Goal: Task Accomplishment & Management: Complete application form

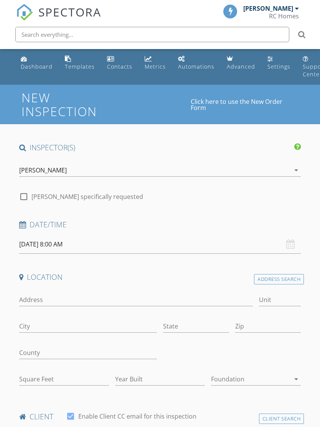
select select "8"
click at [25, 242] on input "[DATE] 8:00 AM" at bounding box center [160, 244] width 282 height 19
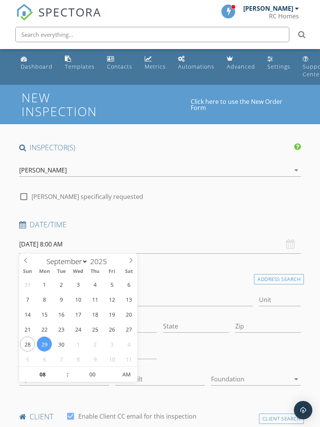
click at [83, 236] on input "[DATE] 8:00 AM" at bounding box center [160, 244] width 282 height 19
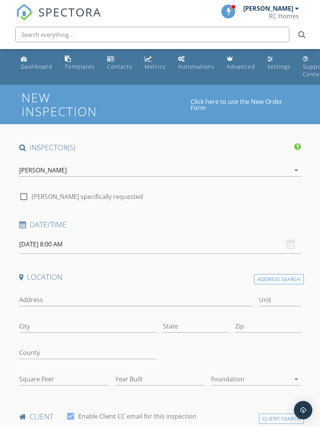
click at [224, 278] on h4 "Location" at bounding box center [160, 277] width 282 height 10
click at [46, 302] on input "Address" at bounding box center [135, 300] width 233 height 13
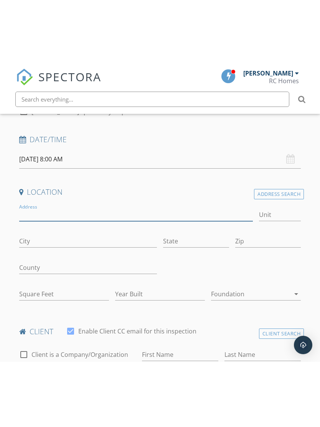
scroll to position [151, 0]
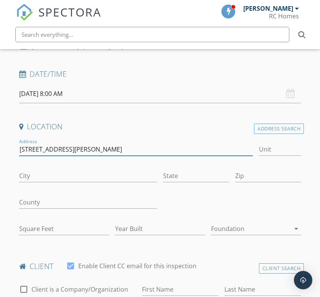
type input "[STREET_ADDRESS][PERSON_NAME]"
click at [19, 177] on input "City" at bounding box center [88, 175] width 138 height 13
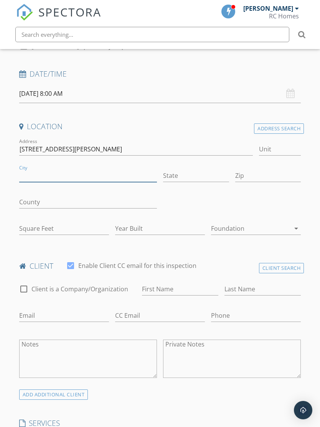
click at [25, 172] on input "City" at bounding box center [88, 175] width 138 height 13
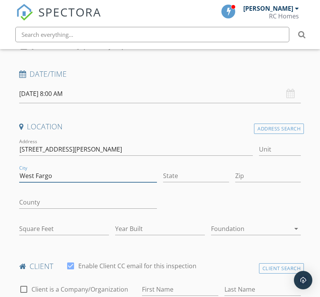
type input "West Fargo"
click at [198, 173] on input "State" at bounding box center [196, 175] width 66 height 13
type input "ND"
click at [265, 177] on input "Zip" at bounding box center [268, 175] width 66 height 13
type input "58078"
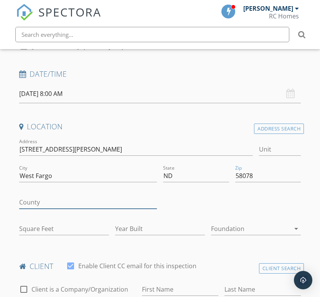
click at [19, 202] on input "County" at bounding box center [88, 202] width 138 height 13
type input "0"
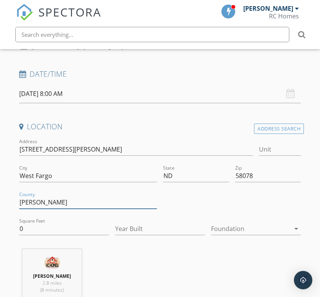
type input "Cass"
click at [32, 222] on input "0" at bounding box center [64, 228] width 90 height 13
click at [34, 233] on input "0" at bounding box center [64, 228] width 90 height 13
type input "1407"
click at [187, 228] on input "Year Built" at bounding box center [160, 228] width 90 height 13
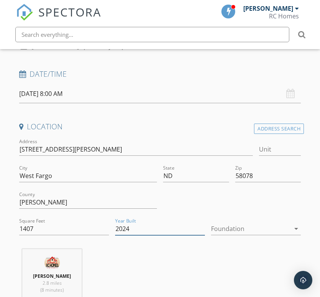
type input "2024"
click at [260, 226] on div at bounding box center [250, 228] width 79 height 12
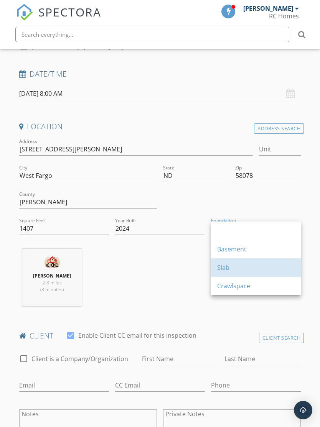
click at [232, 266] on div "Slab" at bounding box center [255, 267] width 77 height 9
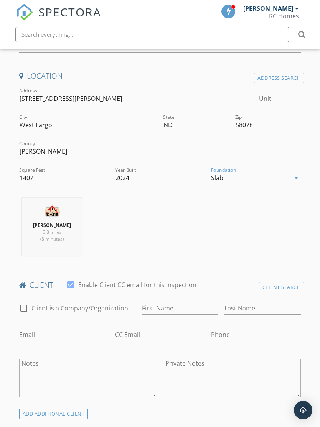
scroll to position [215, 0]
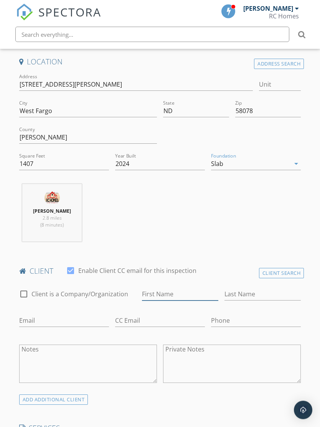
click at [191, 295] on input "First Name" at bounding box center [180, 294] width 76 height 13
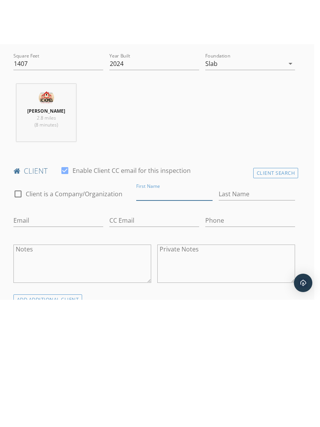
scroll to position [360, 6]
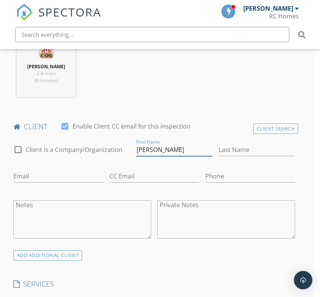
type input "Alisha"
click at [259, 153] on input "Last Name" at bounding box center [256, 149] width 76 height 13
type input "Piesik"
click at [23, 173] on input "Email" at bounding box center [58, 176] width 90 height 13
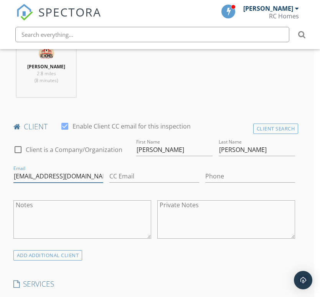
type input "arpuesik@outlook.com"
click at [39, 254] on div "ADD ADDITIONAL client" at bounding box center [47, 255] width 69 height 10
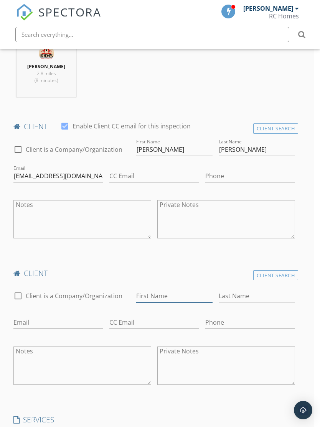
click at [153, 299] on input "First Name" at bounding box center [174, 296] width 76 height 13
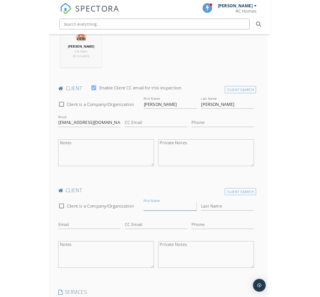
scroll to position [506, 6]
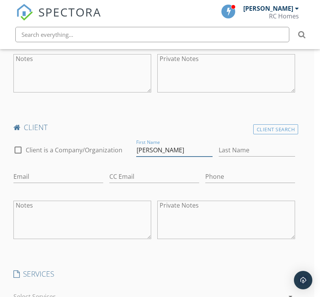
type input "David"
click at [258, 151] on input "Last Name" at bounding box center [256, 150] width 76 height 13
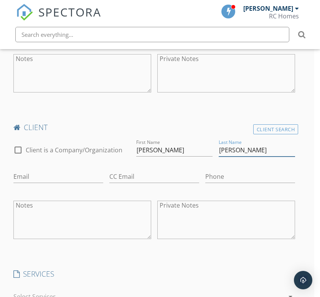
type input "Pagel"
click at [16, 177] on input "Email" at bounding box center [58, 176] width 90 height 13
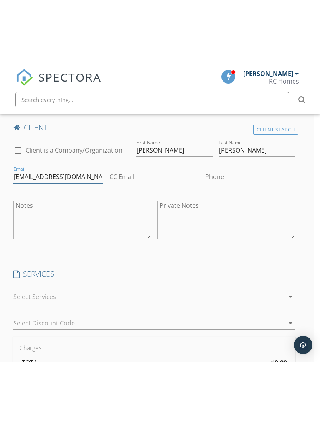
scroll to position [610, 6]
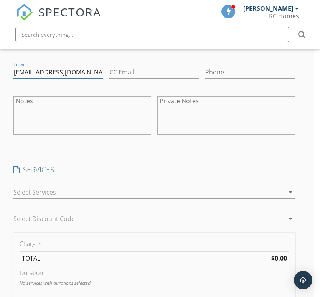
type input "drpagel@outlook.com"
click at [286, 190] on icon "arrow_drop_down" at bounding box center [290, 191] width 9 height 9
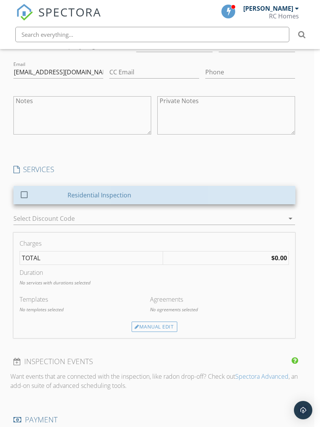
click at [254, 196] on div "Residential Inspection" at bounding box center [178, 194] width 222 height 15
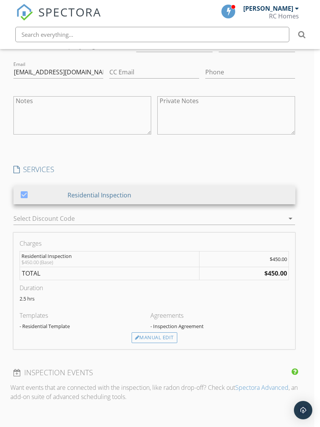
click at [167, 337] on div "Manual Edit" at bounding box center [154, 337] width 46 height 11
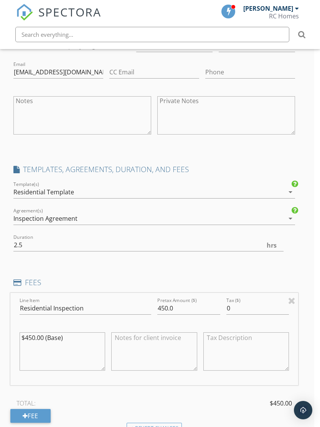
click at [242, 192] on div "Residential Template" at bounding box center [148, 192] width 271 height 12
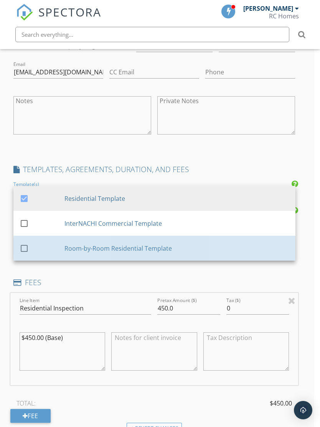
click at [205, 244] on div "Room-by-Room Residential Template" at bounding box center [176, 247] width 225 height 9
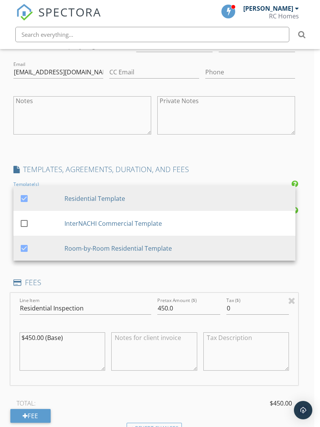
click at [223, 191] on div "check_box Residential Template" at bounding box center [154, 198] width 269 height 19
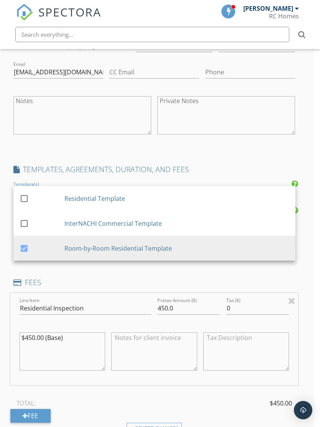
click at [258, 149] on div "INSPECTOR(S) check_box Ryan Dietrich PRIMARY Ryan Dietrich arrow_drop_down chec…" at bounding box center [154, 239] width 288 height 1415
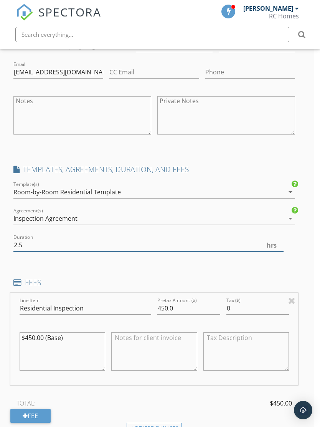
click at [33, 246] on input "2.5" at bounding box center [148, 245] width 270 height 13
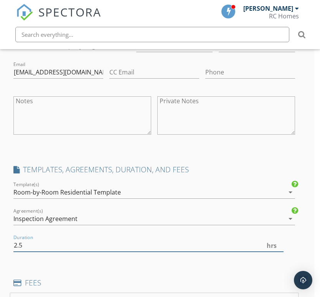
type input "2"
type input "1.5"
click at [220, 264] on div "INSPECTOR(S) check_box Ryan Dietrich PRIMARY Ryan Dietrich arrow_drop_down chec…" at bounding box center [154, 239] width 288 height 1415
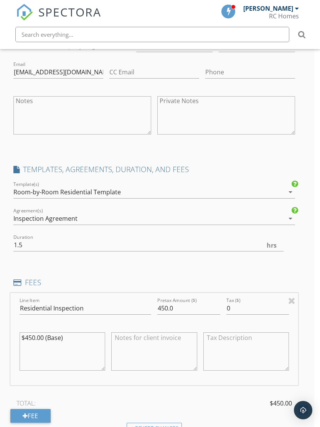
click at [176, 343] on textarea at bounding box center [154, 351] width 86 height 38
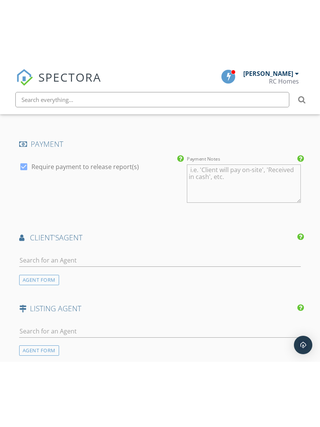
scroll to position [1052, 0]
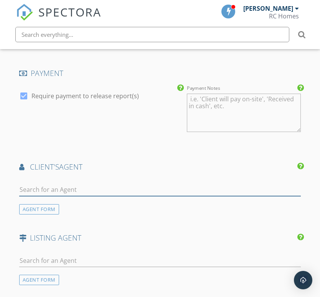
click at [25, 187] on input "text" at bounding box center [160, 189] width 282 height 13
type input "Joe"
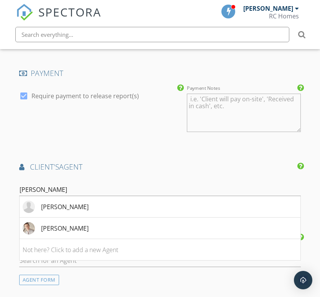
click at [41, 208] on div "Joel Schneeberger" at bounding box center [65, 206] width 48 height 9
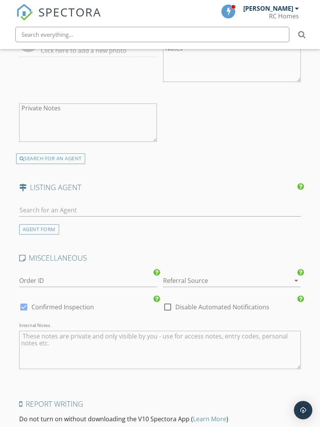
scroll to position [1339, 0]
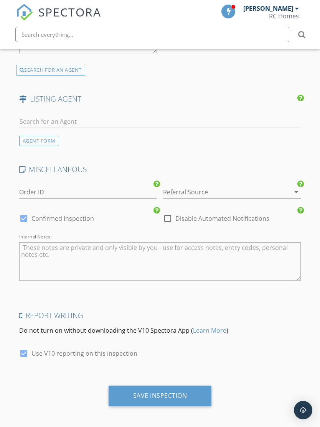
click at [188, 395] on div "Save Inspection" at bounding box center [159, 396] width 103 height 21
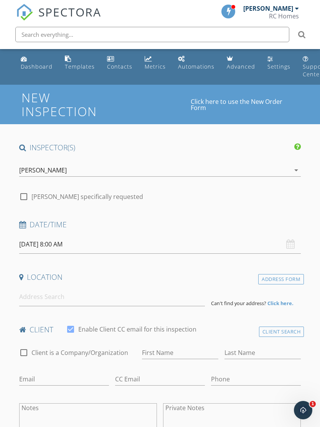
click at [31, 246] on input "[DATE] 8:00 AM" at bounding box center [160, 244] width 282 height 19
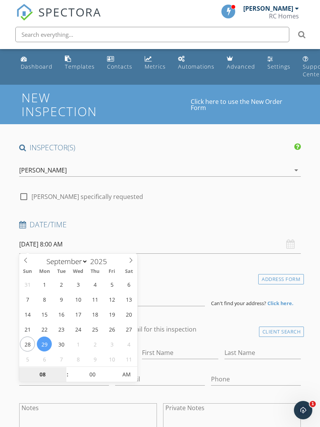
type input "09/30/2025 8:00 AM"
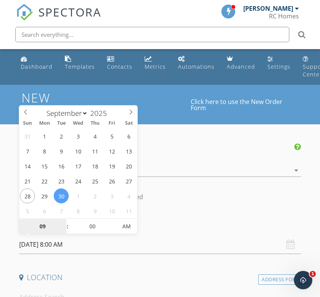
type input "09"
click at [97, 246] on input "09/30/2025 8:00 AM" at bounding box center [160, 244] width 282 height 19
type input "09/30/2025 9:00 AM"
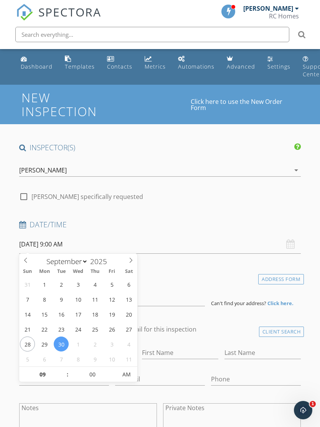
click at [199, 239] on input "09/30/2025 9:00 AM" at bounding box center [160, 244] width 282 height 19
click at [179, 297] on input at bounding box center [111, 296] width 185 height 19
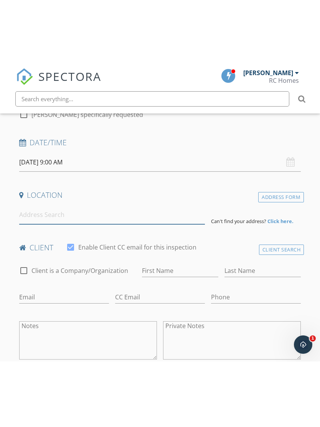
scroll to position [148, 0]
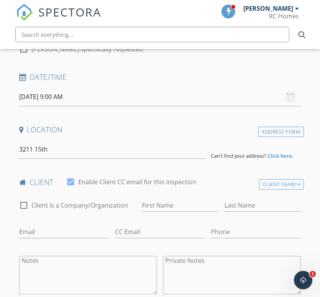
type input "3211 15th Avenue South, Fargo, ND, USA"
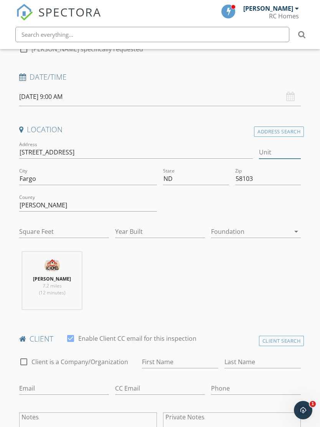
click at [283, 153] on input "Unit" at bounding box center [280, 152] width 42 height 13
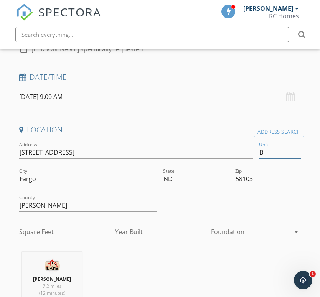
type input "B"
click at [22, 227] on input "Square Feet" at bounding box center [64, 231] width 90 height 13
type input "988"
click at [124, 236] on input "Year Built" at bounding box center [160, 231] width 90 height 13
type input "1983"
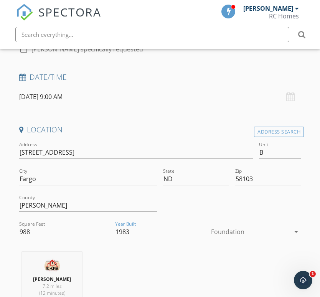
click at [273, 231] on div at bounding box center [250, 231] width 79 height 12
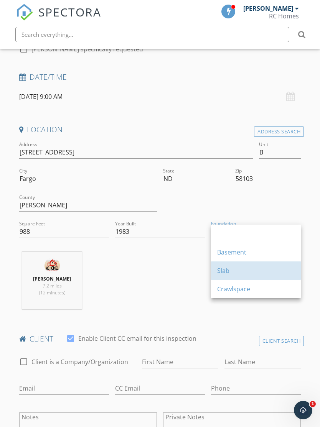
click at [229, 274] on div "Slab" at bounding box center [255, 270] width 77 height 9
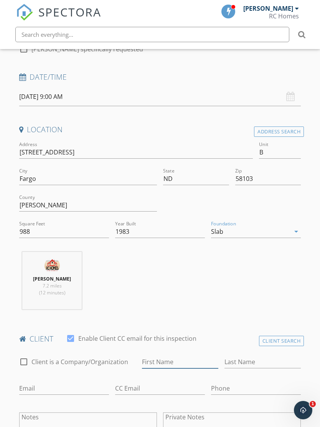
click at [147, 357] on input "First Name" at bounding box center [180, 362] width 76 height 13
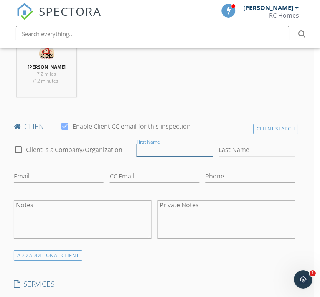
scroll to position [360, 6]
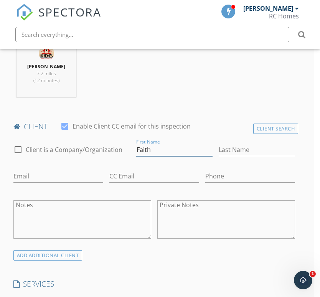
type input "Faith"
click at [248, 146] on input "Last Name" at bounding box center [256, 149] width 76 height 13
type input "Gerving"
click at [18, 172] on input "Email" at bounding box center [58, 176] width 90 height 13
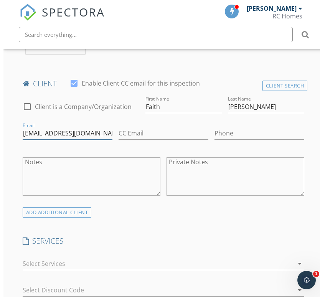
scroll to position [412, 0]
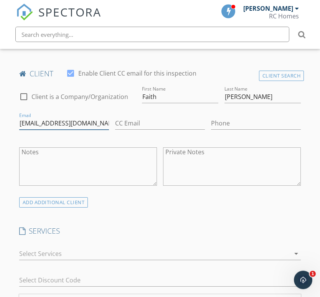
type input "faithgerving76@gmail.com"
click at [294, 250] on icon "arrow_drop_down" at bounding box center [295, 253] width 9 height 9
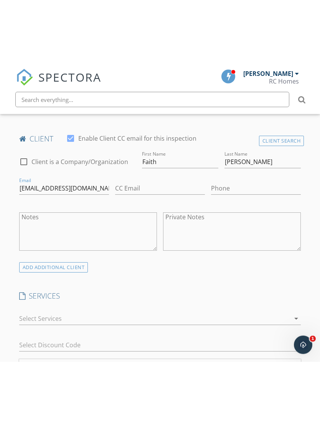
scroll to position [413, 0]
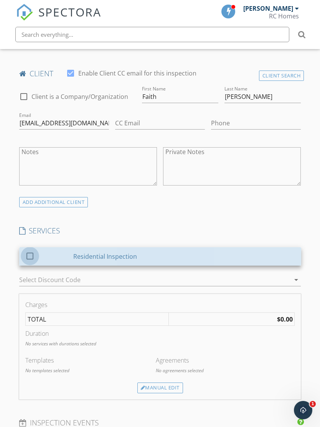
click at [24, 255] on div at bounding box center [29, 255] width 13 height 13
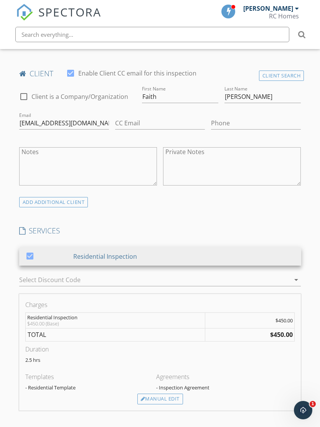
click at [171, 399] on div "Manual Edit" at bounding box center [160, 399] width 46 height 11
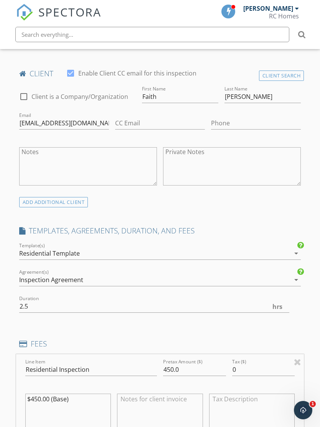
click at [224, 254] on div "Residential Template" at bounding box center [154, 253] width 271 height 12
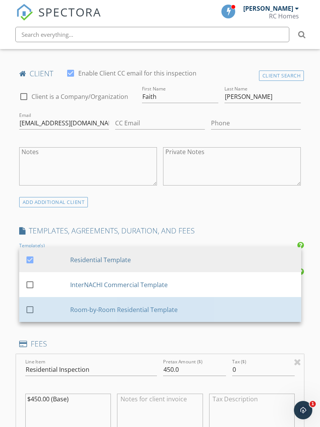
click at [189, 310] on div "Room-by-Room Residential Template" at bounding box center [182, 309] width 225 height 9
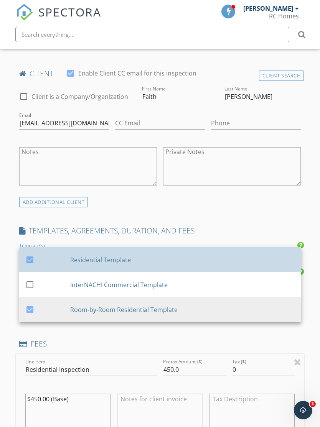
click at [210, 255] on div "Residential Template" at bounding box center [182, 259] width 225 height 9
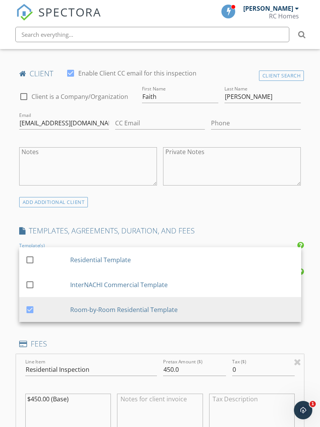
click at [267, 221] on div "INSPECTOR(S) check_box Ryan Dietrich PRIMARY Ryan Dietrich arrow_drop_down chec…" at bounding box center [160, 369] width 288 height 1279
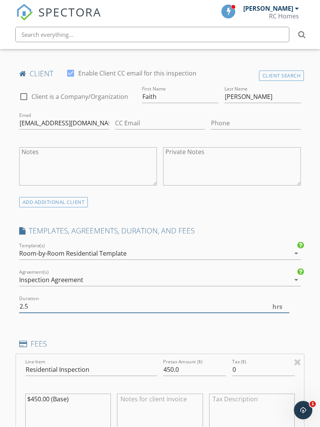
click at [38, 305] on input "2.5" at bounding box center [154, 306] width 270 height 13
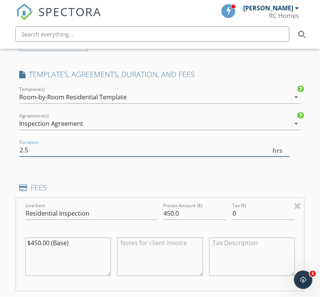
scroll to position [569, 0]
type input "2"
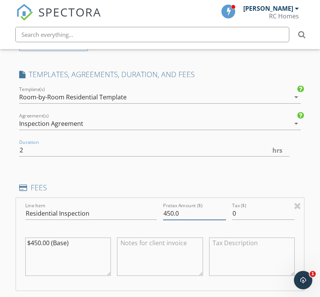
click at [173, 216] on input "450.0" at bounding box center [194, 213] width 63 height 13
click at [178, 255] on textarea at bounding box center [160, 256] width 86 height 38
click at [171, 211] on input "450.0" at bounding box center [194, 213] width 63 height 13
type input "475.0"
click at [38, 239] on textarea "$450.00 (Base)" at bounding box center [68, 256] width 86 height 38
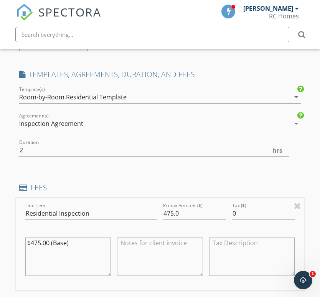
type textarea "$475.00 (Base)"
click at [174, 257] on textarea at bounding box center [160, 256] width 86 height 38
click at [145, 253] on textarea "Client is able to pay with cash or check at the inspection." at bounding box center [160, 256] width 86 height 38
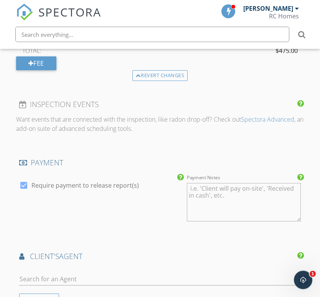
scroll to position [827, 0]
type textarea "Client is able to pay with cash or check at the inspection."
click at [255, 197] on textarea "Payment Notes" at bounding box center [244, 202] width 114 height 38
click at [250, 197] on textarea "Payment Notes" at bounding box center [244, 202] width 114 height 38
click at [240, 197] on textarea "Payment Notes" at bounding box center [244, 202] width 114 height 38
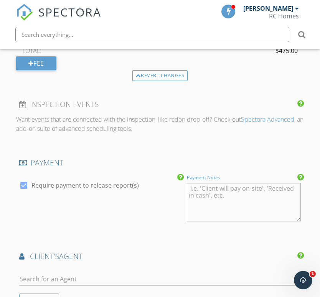
paste textarea "Client is able to pay with cash or check at the inspection"
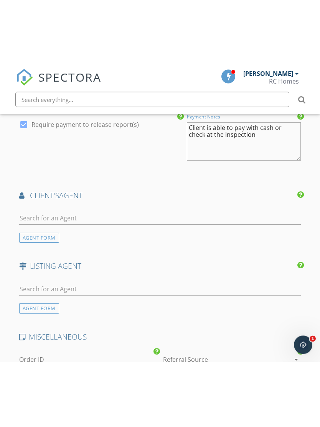
scroll to position [952, 0]
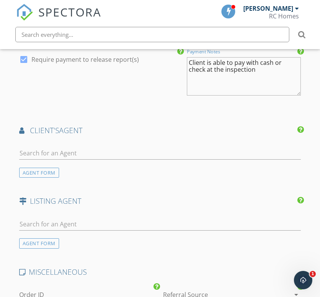
type textarea "Client is able to pay with cash or check at the inspection"
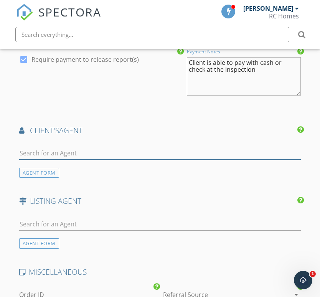
click at [25, 147] on input "text" at bounding box center [160, 153] width 282 height 13
type input "Brett"
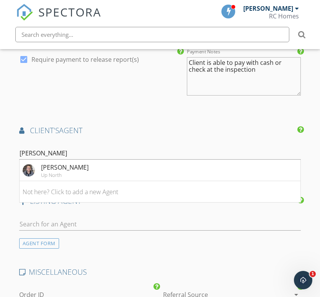
click at [29, 165] on img at bounding box center [29, 170] width 12 height 12
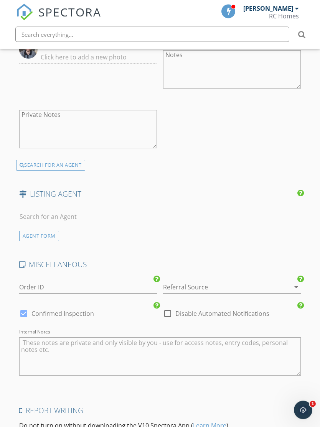
scroll to position [1203, 0]
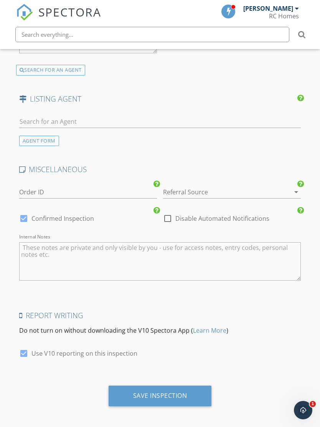
click at [183, 397] on div "Save Inspection" at bounding box center [159, 396] width 103 height 21
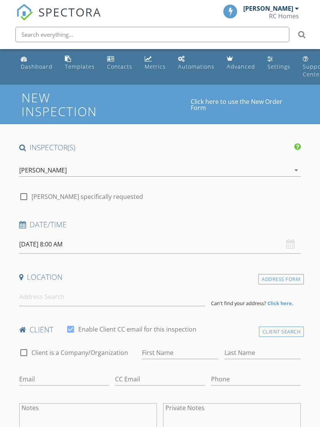
select select "8"
click at [44, 241] on input "[DATE] 8:00 AM" at bounding box center [160, 244] width 282 height 19
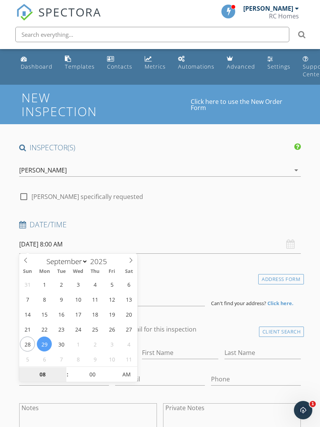
click at [39, 374] on input "08" at bounding box center [42, 374] width 47 height 15
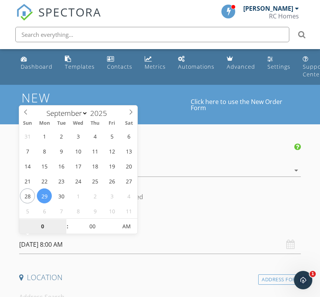
type input "04"
click at [118, 227] on span "AM" at bounding box center [126, 225] width 21 height 15
type input "[DATE] 4:00 PM"
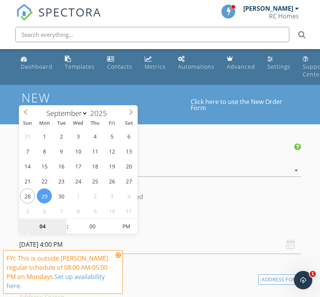
type input "04"
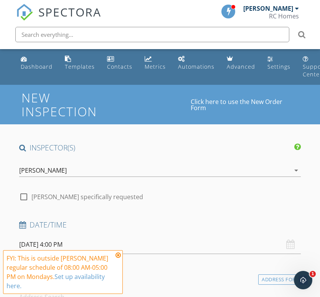
click at [233, 277] on h4 "Location" at bounding box center [160, 277] width 282 height 10
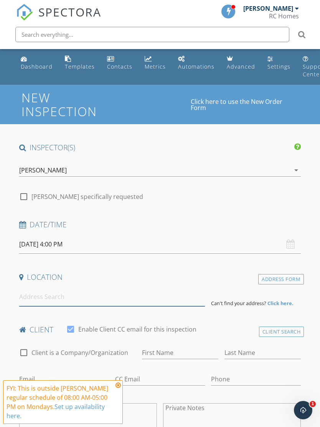
click at [30, 294] on input at bounding box center [111, 296] width 185 height 19
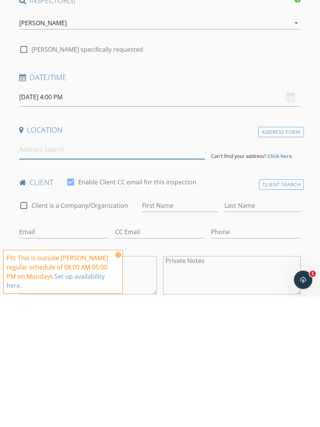
scroll to position [148, 0]
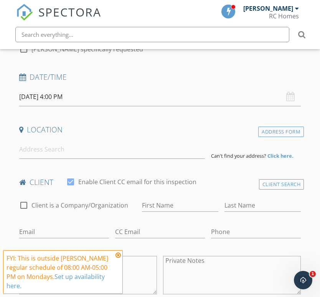
click at [25, 96] on input "[DATE] 4:00 PM" at bounding box center [160, 96] width 282 height 19
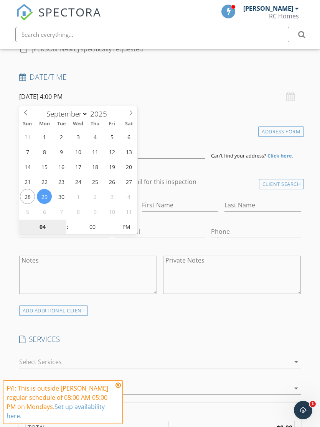
type input "[DATE] 4:00 PM"
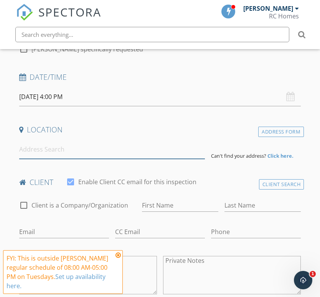
click at [154, 141] on input at bounding box center [111, 149] width 185 height 19
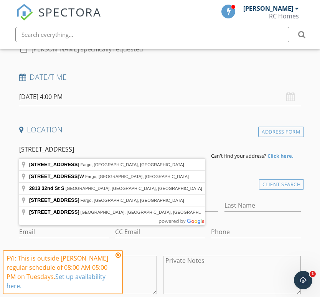
type input "[STREET_ADDRESS]"
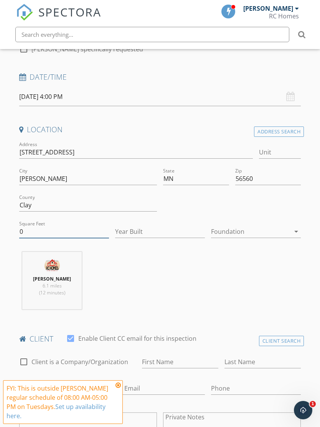
click at [29, 233] on input "0" at bounding box center [64, 231] width 90 height 13
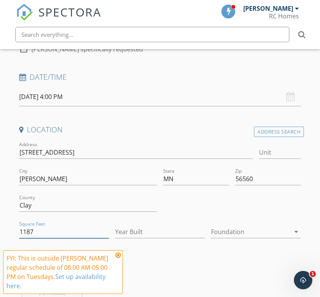
type input "1187"
click at [180, 237] on input "Year Built" at bounding box center [160, 231] width 90 height 13
type input "1989"
click at [284, 233] on div at bounding box center [250, 231] width 79 height 12
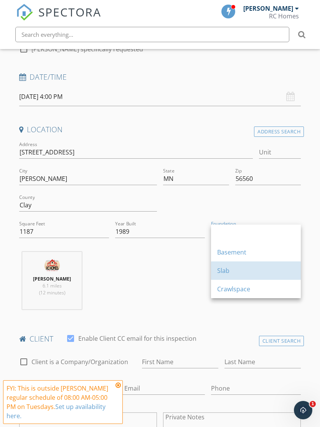
click at [241, 270] on div "Slab" at bounding box center [255, 270] width 77 height 9
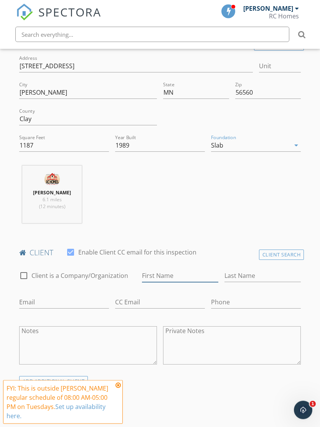
click at [194, 276] on input "First Name" at bounding box center [180, 276] width 76 height 13
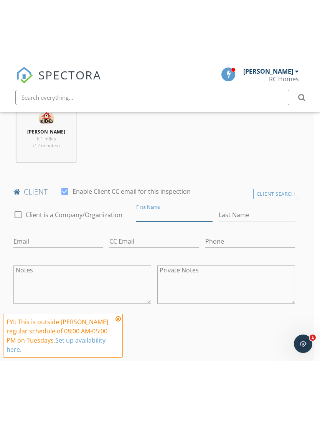
scroll to position [360, 6]
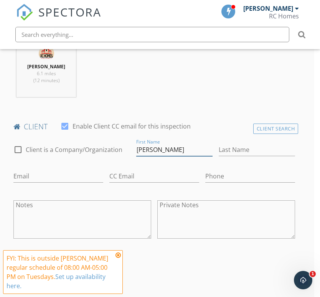
type input "[PERSON_NAME]"
click at [251, 151] on input "Last Name" at bounding box center [256, 149] width 76 height 13
type input "[PERSON_NAME]"
click at [25, 165] on div "Email" at bounding box center [58, 177] width 90 height 25
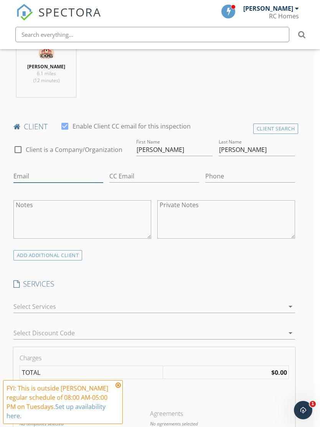
click at [25, 177] on input "Email" at bounding box center [58, 176] width 90 height 13
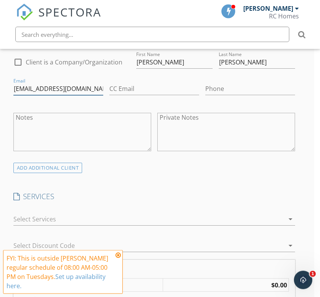
type input "[EMAIL_ADDRESS][DOMAIN_NAME]"
click at [276, 218] on div at bounding box center [148, 219] width 271 height 12
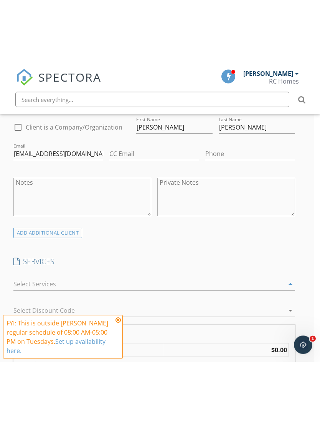
scroll to position [447, 6]
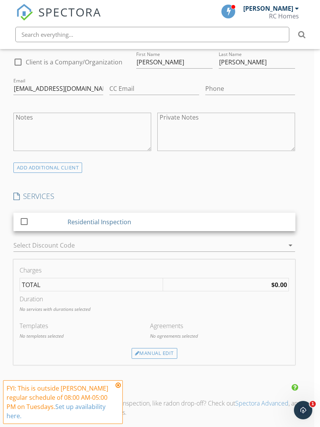
click at [19, 223] on div at bounding box center [24, 221] width 13 height 13
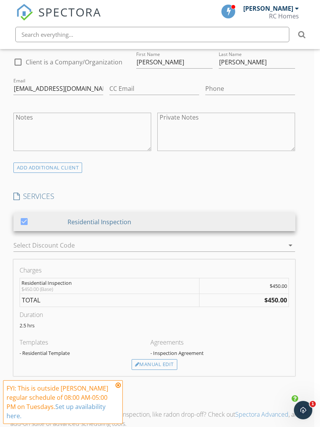
click at [157, 368] on div "Manual Edit" at bounding box center [154, 364] width 46 height 11
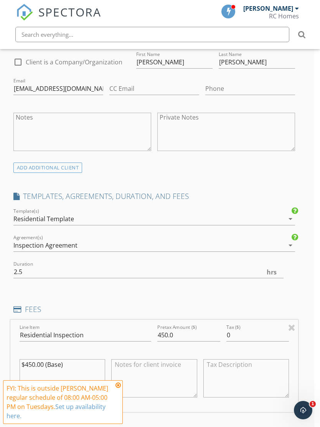
click at [251, 220] on div "Residential Template" at bounding box center [148, 219] width 271 height 12
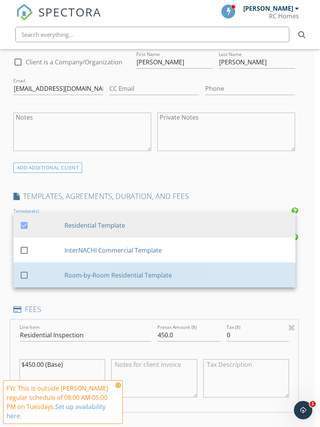
click at [197, 276] on div "Room-by-Room Residential Template" at bounding box center [176, 274] width 225 height 9
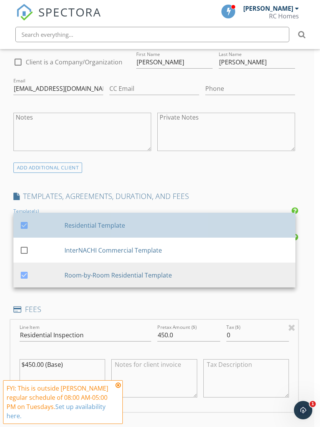
click at [210, 220] on div "Residential Template" at bounding box center [176, 224] width 225 height 9
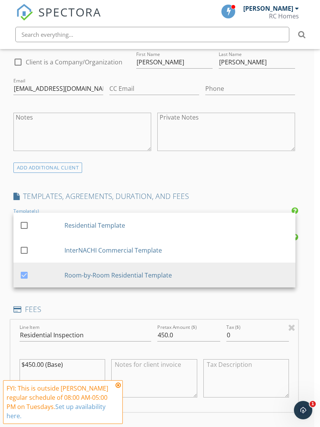
click at [239, 178] on div "INSPECTOR(S) check_box [PERSON_NAME] PRIMARY [PERSON_NAME] arrow_drop_down chec…" at bounding box center [154, 334] width 288 height 1279
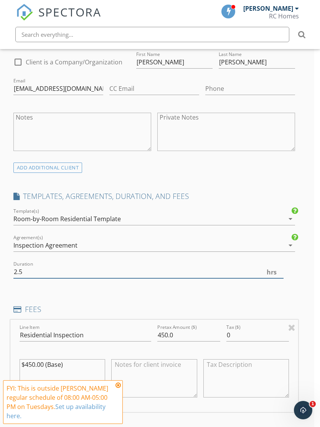
click at [31, 272] on input "2.5" at bounding box center [148, 272] width 270 height 13
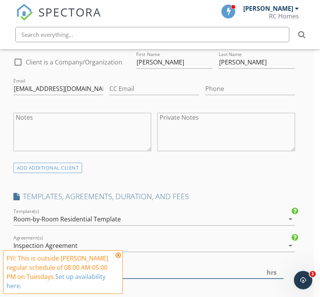
type input "2"
click at [120, 254] on icon at bounding box center [117, 255] width 5 height 6
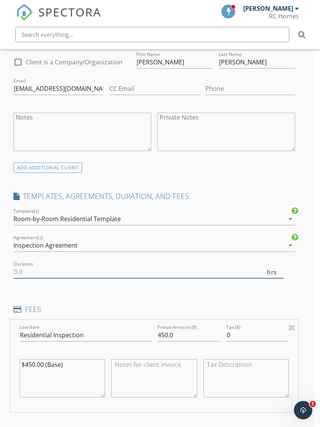
click at [26, 274] on input "Duration" at bounding box center [148, 272] width 270 height 13
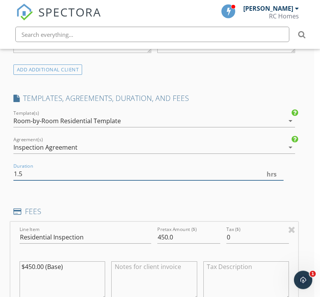
scroll to position [555, 6]
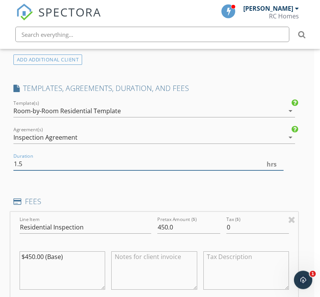
type input "1.5"
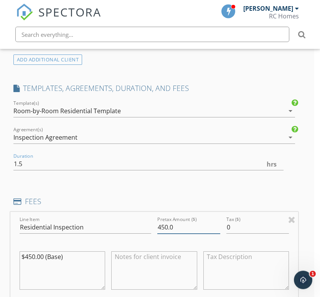
click at [165, 228] on input "450.0" at bounding box center [188, 227] width 63 height 13
type input "475.0"
click at [32, 254] on textarea "$450.00 (Base)" at bounding box center [63, 270] width 86 height 38
type textarea "$475.00 (Base)"
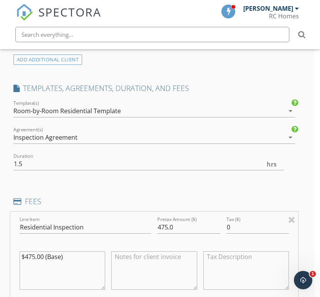
click at [134, 264] on textarea at bounding box center [154, 270] width 86 height 38
click at [131, 263] on textarea at bounding box center [154, 270] width 86 height 38
paste textarea "[STREET_ADDRESS]"
type textarea "2813"
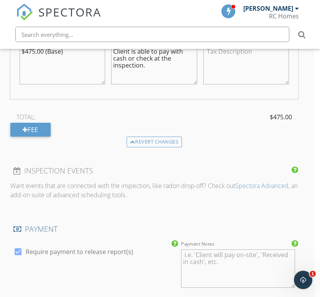
scroll to position [760, 6]
type textarea "Client is able to pay with cash or check at the inspection."
click at [233, 263] on textarea "Payment Notes" at bounding box center [238, 268] width 114 height 38
click at [230, 263] on textarea "Payment Notes" at bounding box center [238, 268] width 114 height 38
click at [232, 263] on textarea "Payment Notes" at bounding box center [238, 268] width 114 height 38
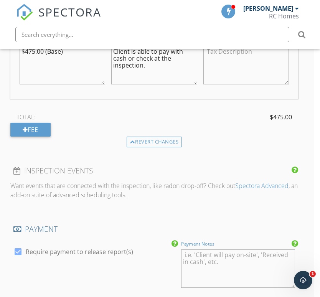
paste textarea "Client is able to pay with cash or check at the inspection"
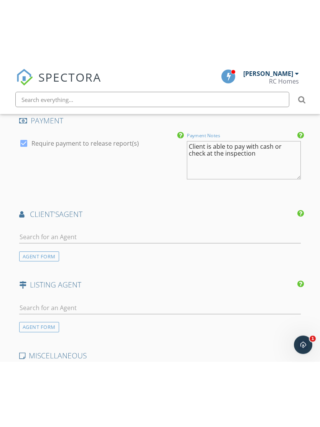
scroll to position [934, 0]
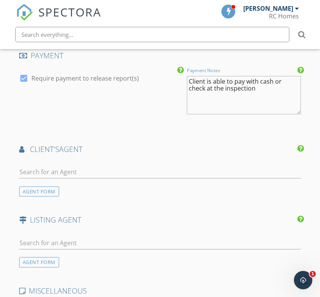
type textarea "Client is able to pay with cash or check at the inspection"
click at [32, 188] on div "AGENT FORM" at bounding box center [39, 191] width 40 height 10
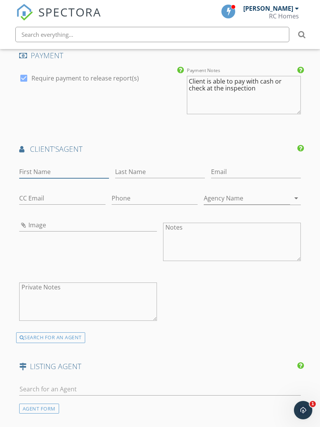
click at [24, 167] on input "First Name" at bounding box center [64, 172] width 90 height 13
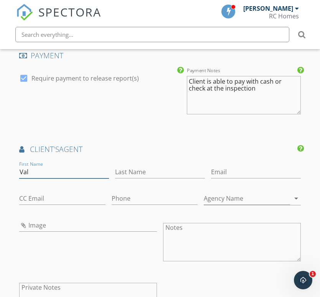
type input "Val"
click at [116, 166] on input "Last Name" at bounding box center [160, 172] width 90 height 13
type input "[PERSON_NAME]"
click at [211, 169] on input "Email" at bounding box center [256, 172] width 90 height 13
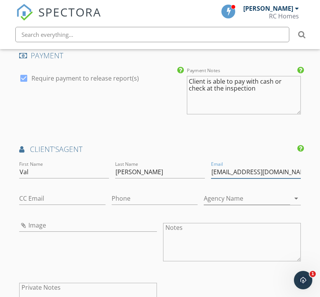
scroll to position [933, 0]
type input "[EMAIL_ADDRESS][DOMAIN_NAME]"
click at [248, 194] on input "Agency Name" at bounding box center [246, 198] width 86 height 13
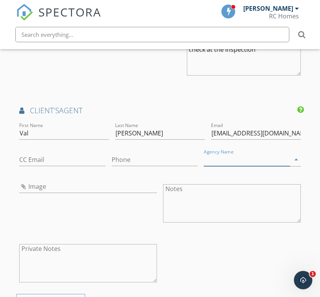
scroll to position [972, 0]
click at [112, 160] on input "Phone" at bounding box center [155, 160] width 86 height 13
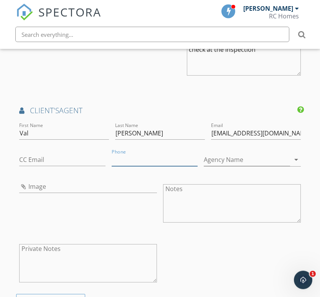
scroll to position [972, 0]
type input "[PHONE_NUMBER]"
click at [239, 247] on div "First Name [PERSON_NAME] Last Name [PERSON_NAME] Email [EMAIL_ADDRESS][DOMAIN_N…" at bounding box center [160, 207] width 288 height 173
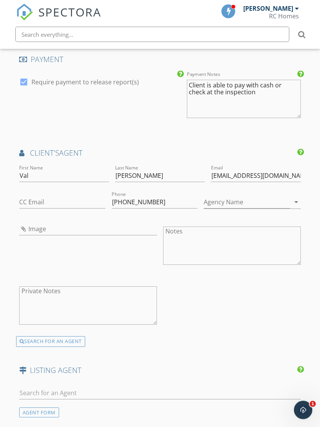
scroll to position [1201, 0]
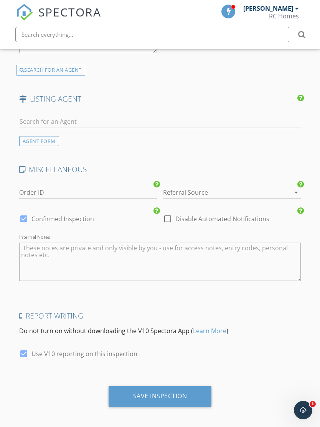
click at [179, 393] on div "Save Inspection" at bounding box center [160, 396] width 54 height 8
